Goal: Information Seeking & Learning: Find specific fact

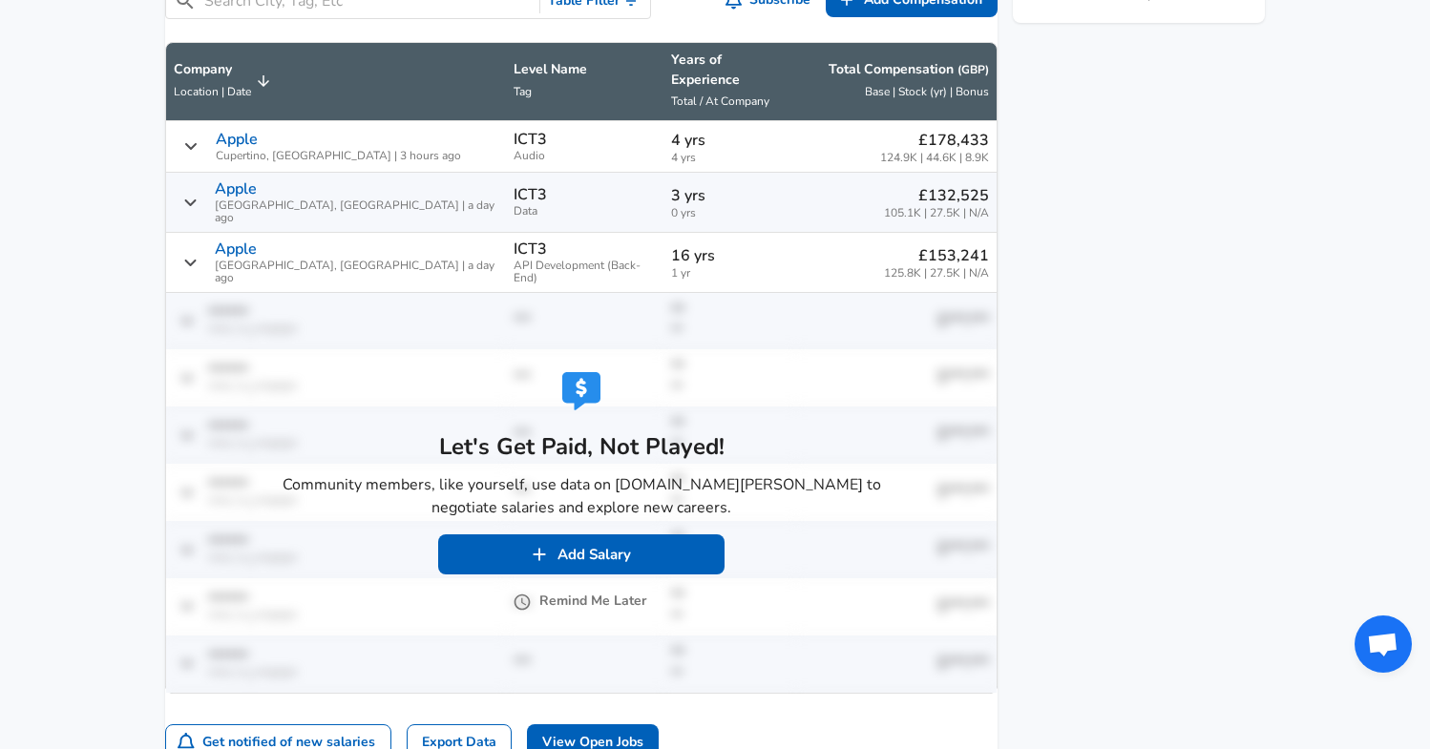
scroll to position [1216, 0]
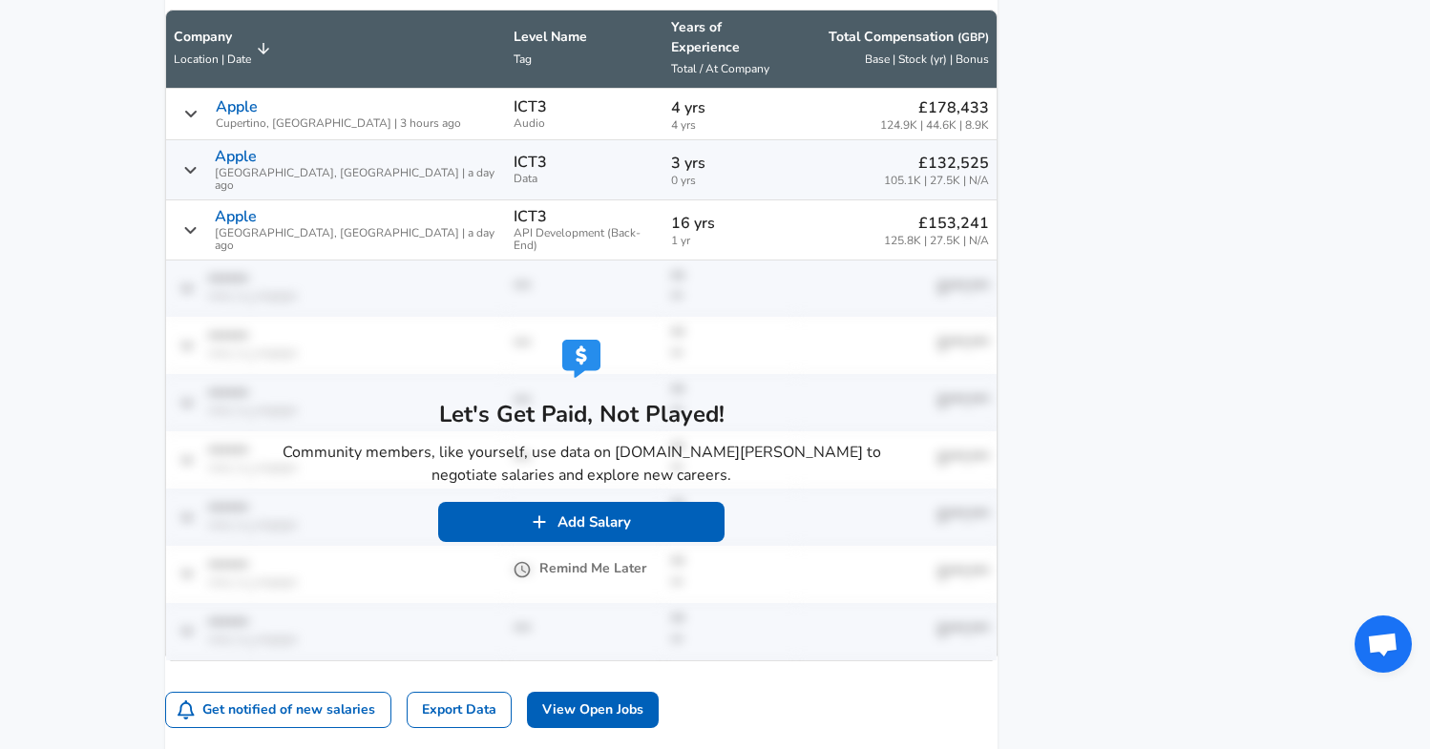
click at [588, 557] on button "Remind Me Later" at bounding box center [581, 569] width 130 height 24
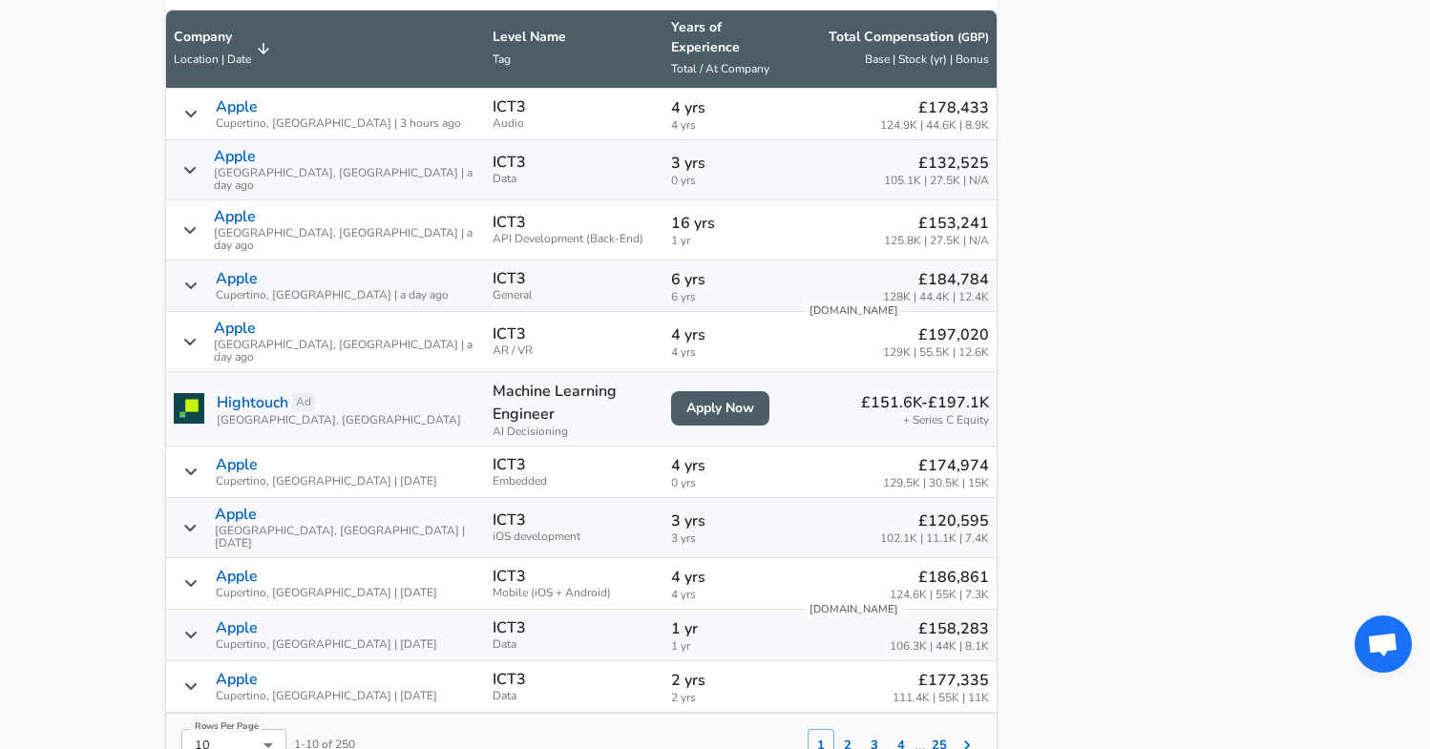
click at [834, 729] on button "2" at bounding box center [847, 745] width 27 height 32
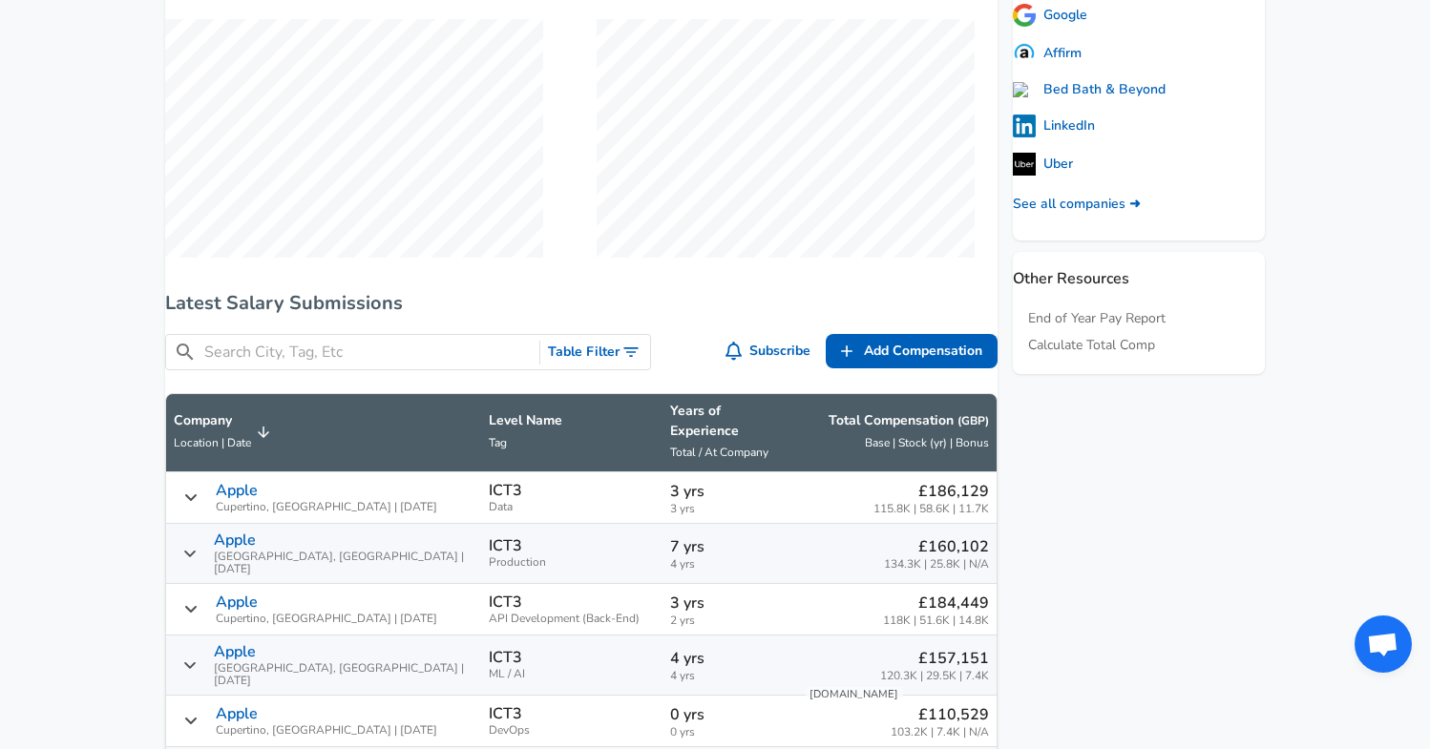
scroll to position [831, 0]
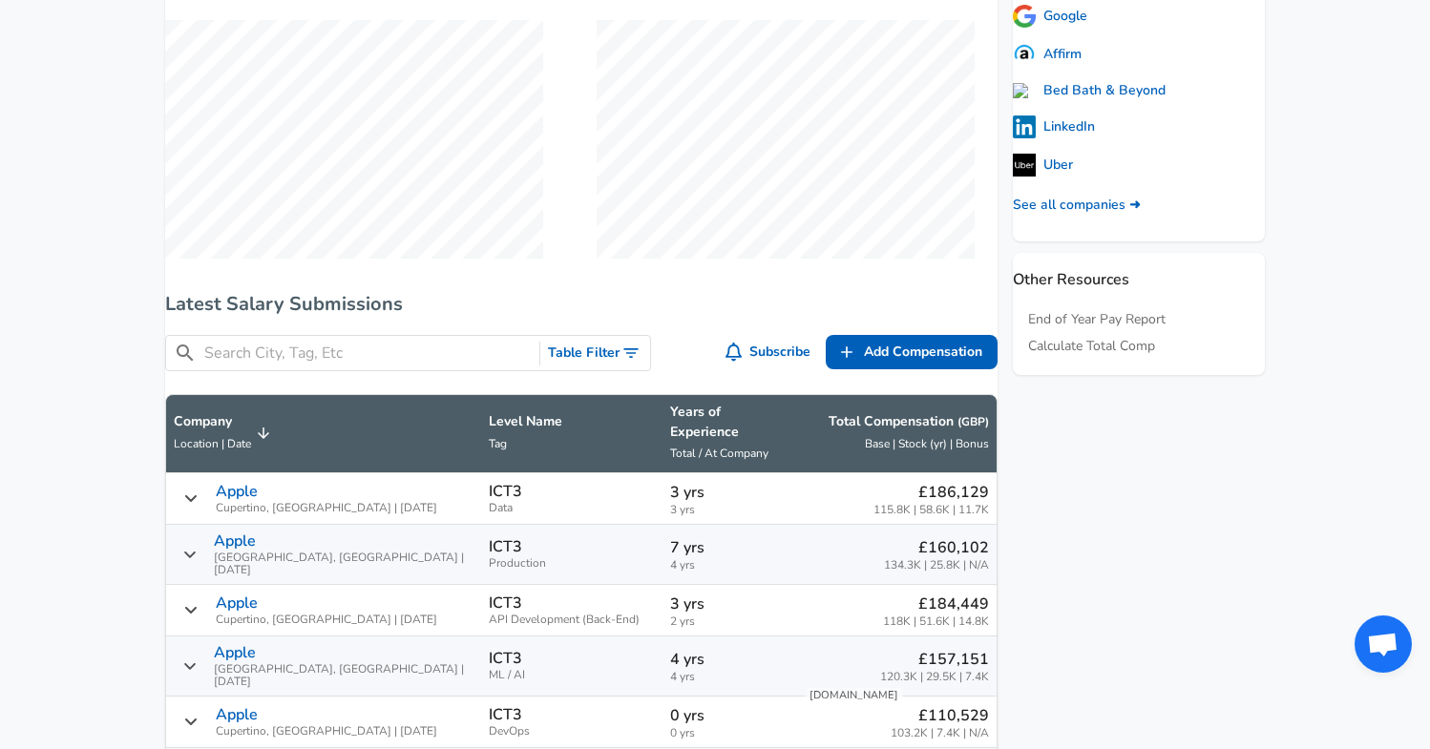
click at [423, 358] on input "Search City, Tag, Etc" at bounding box center [367, 354] width 327 height 24
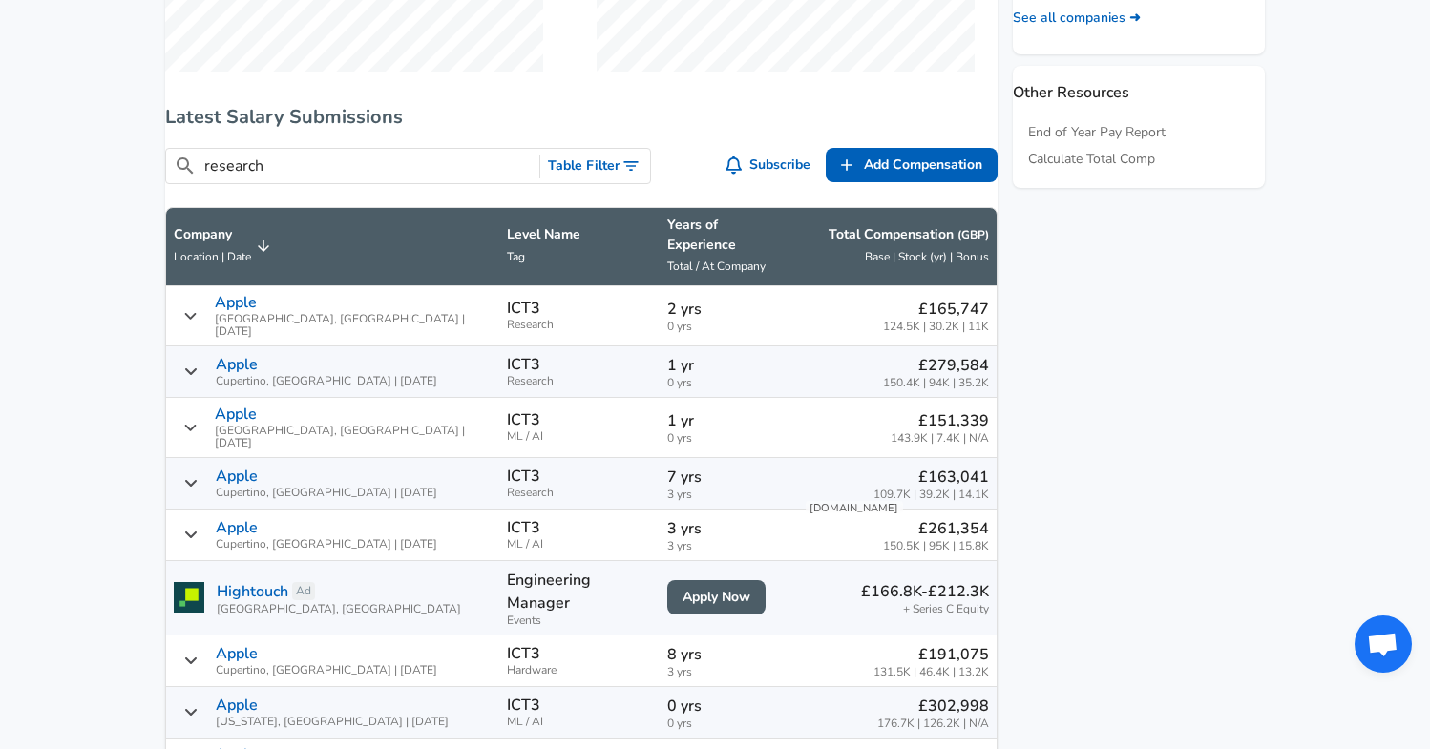
scroll to position [1024, 0]
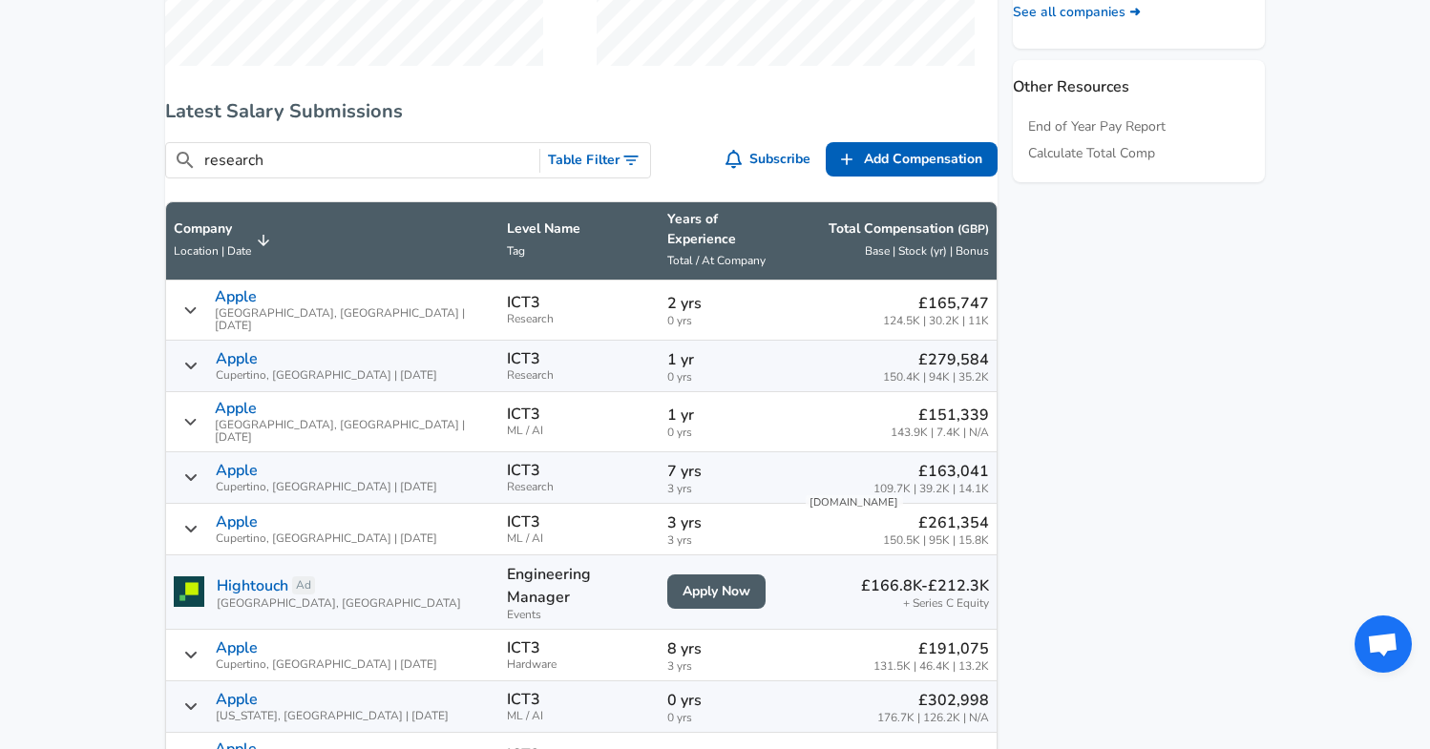
type input "research"
click at [199, 358] on icon "Salary Submissions" at bounding box center [190, 365] width 15 height 15
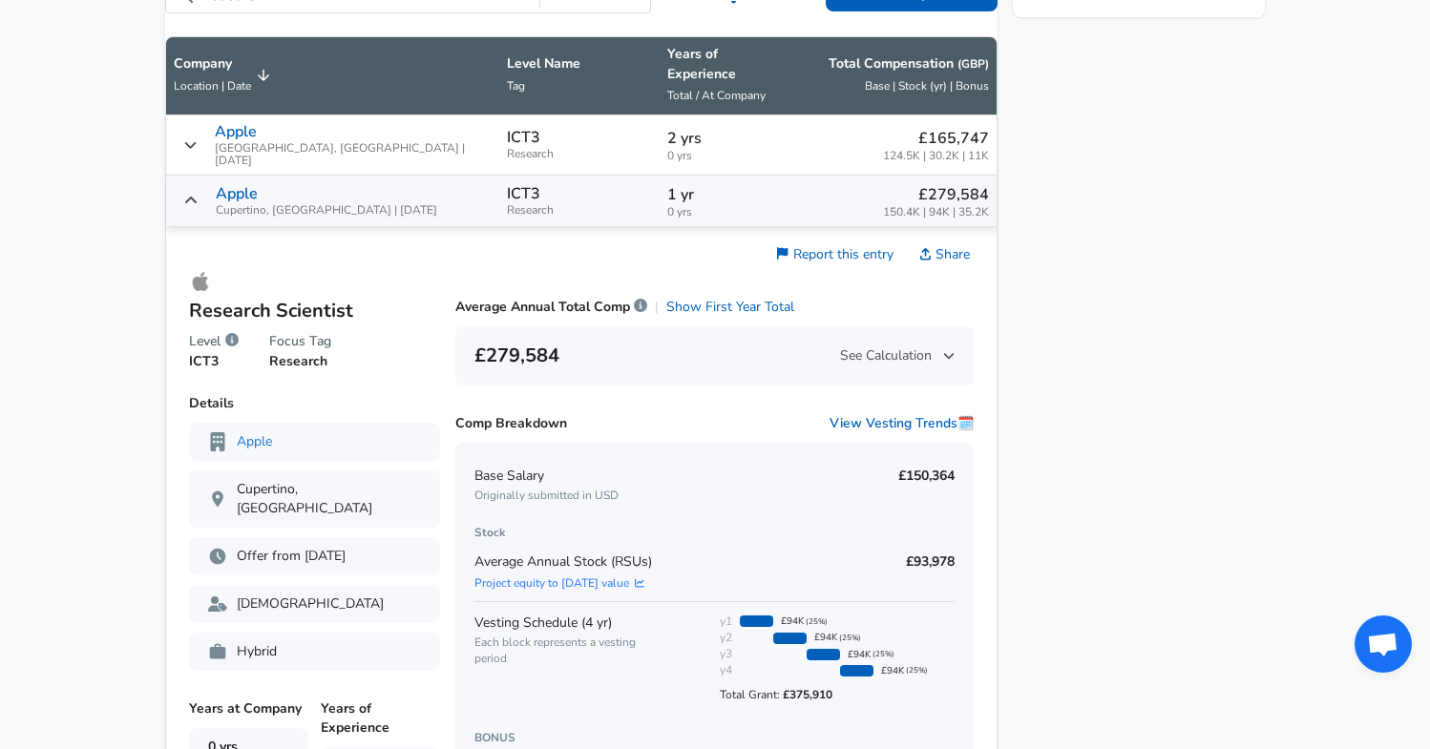
scroll to position [1187, 0]
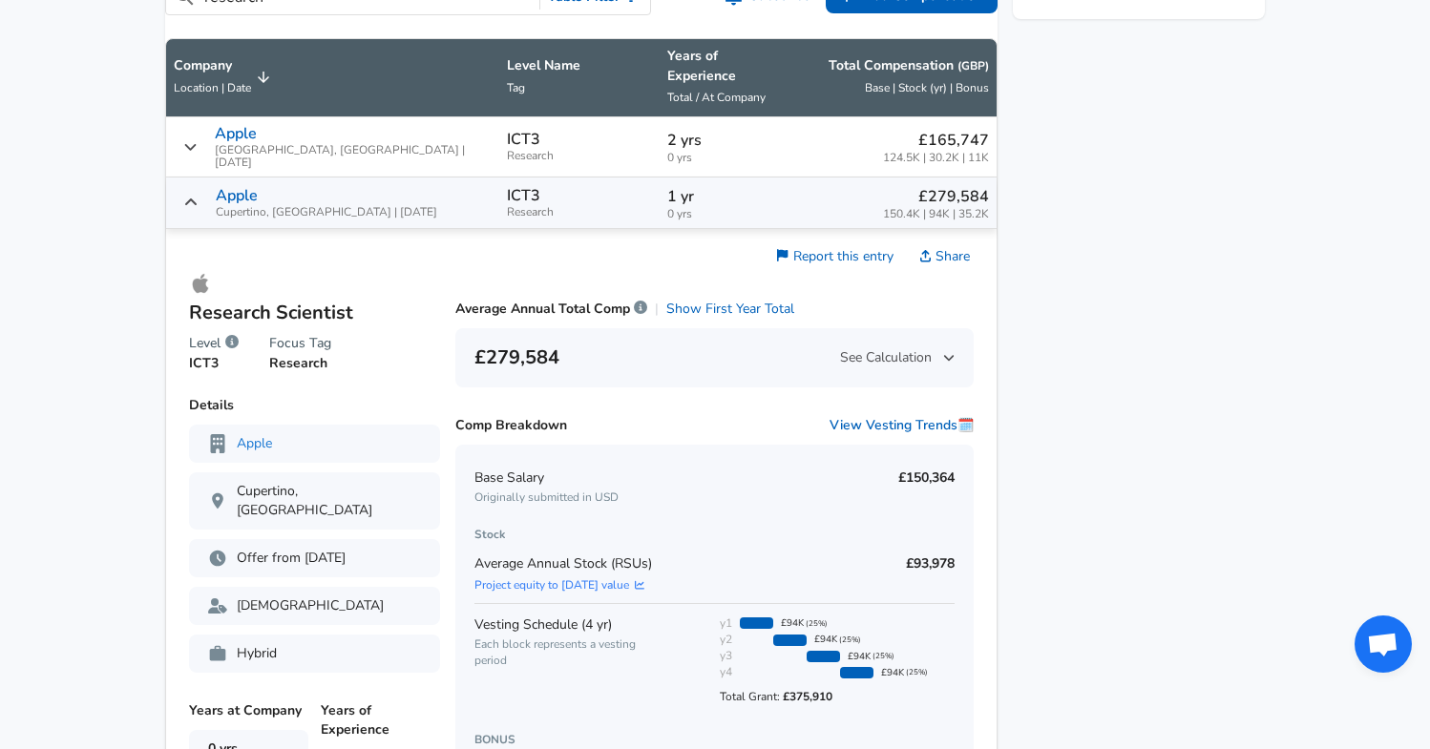
click at [199, 196] on icon "Salary Submissions" at bounding box center [190, 202] width 15 height 15
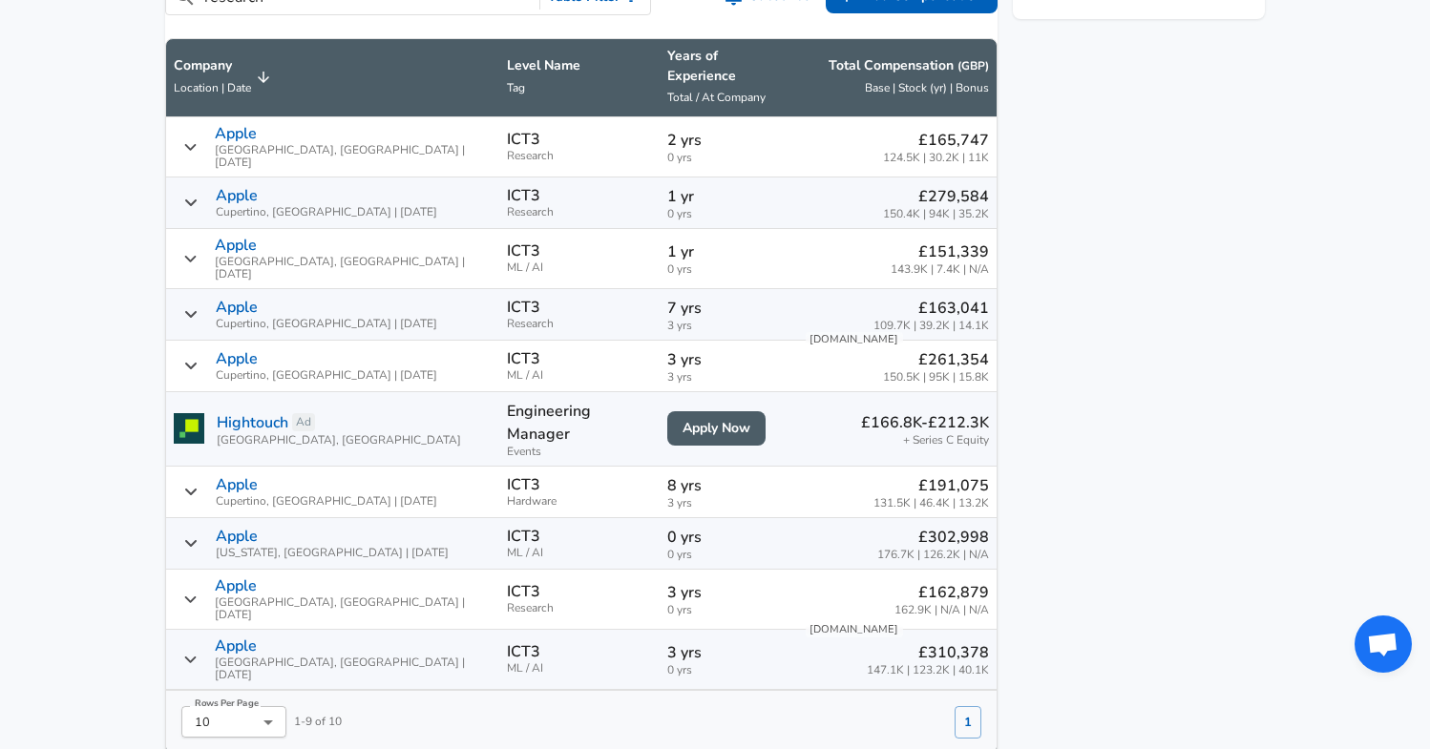
click at [198, 652] on icon "Salary Submissions" at bounding box center [190, 659] width 14 height 15
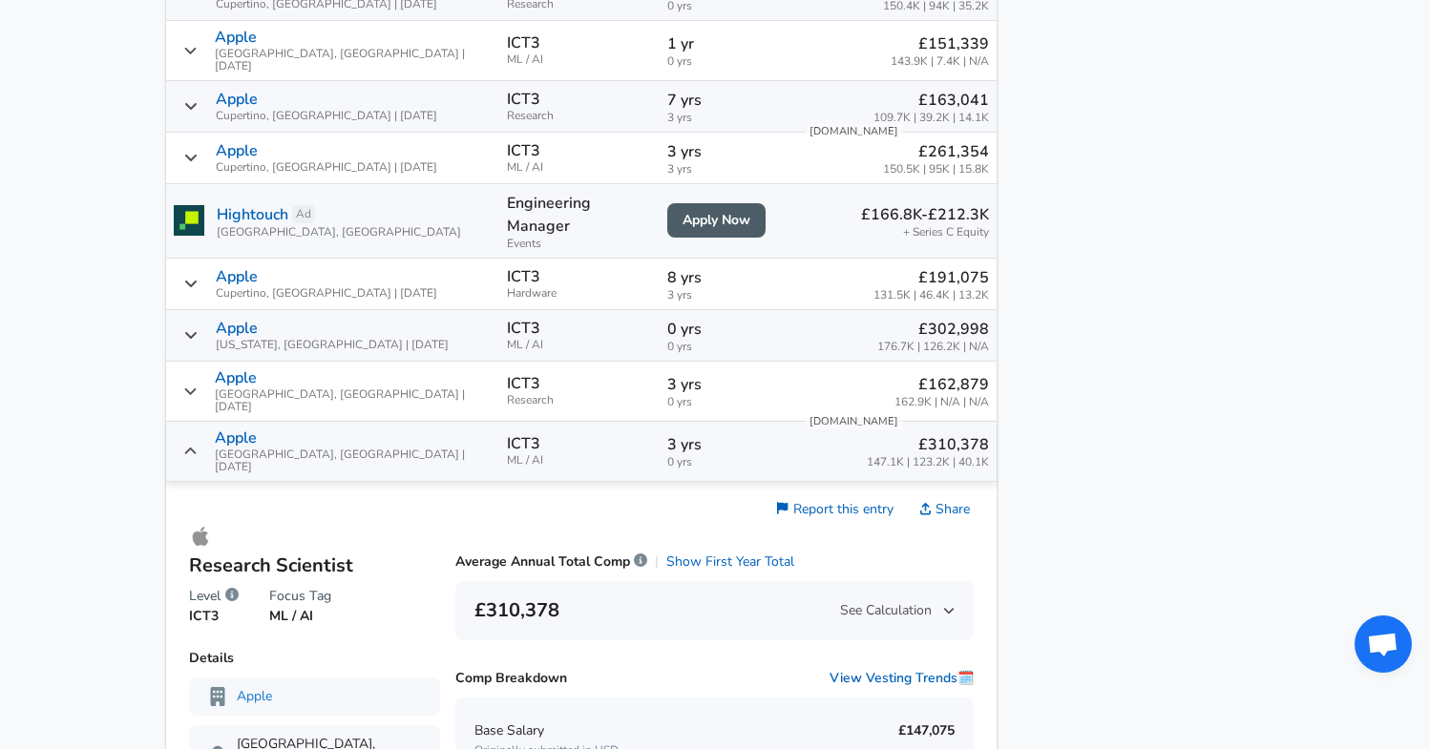
scroll to position [1344, 0]
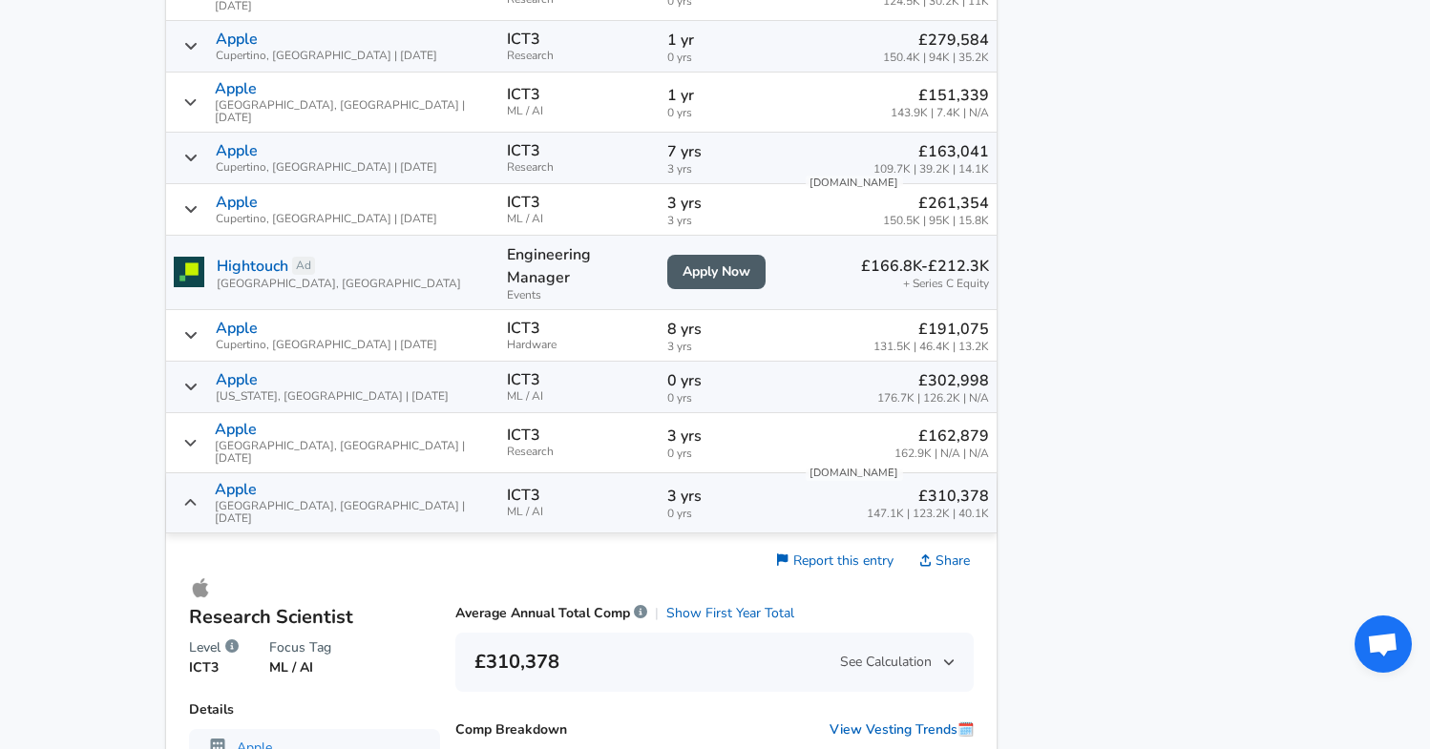
click at [197, 499] on icon "Salary Submissions" at bounding box center [190, 502] width 11 height 7
